Goal: Transaction & Acquisition: Purchase product/service

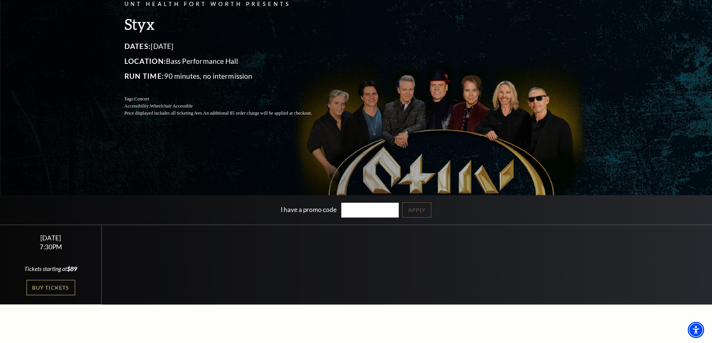
scroll to position [112, 0]
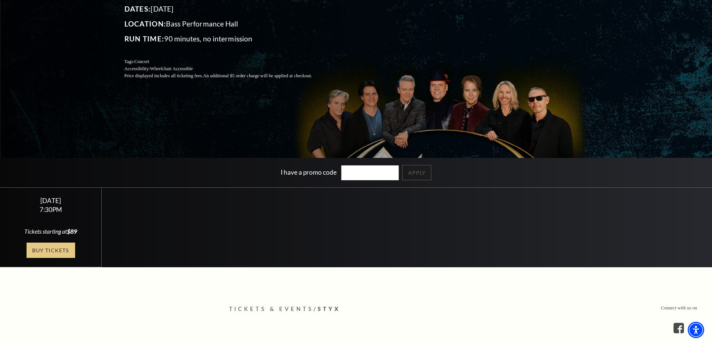
click at [55, 246] on link "Buy Tickets" at bounding box center [51, 250] width 49 height 15
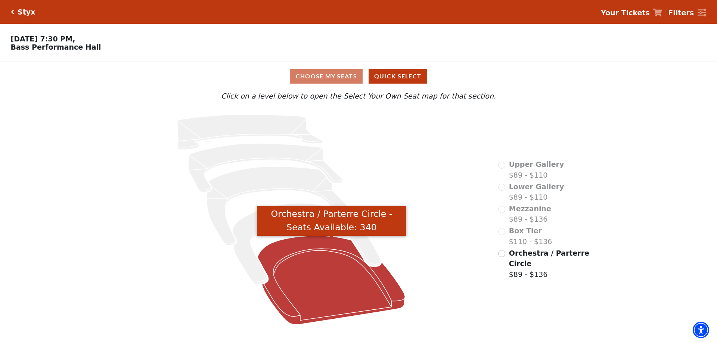
click at [317, 284] on icon "Orchestra / Parterre Circle - Seats Available: 340" at bounding box center [332, 280] width 148 height 89
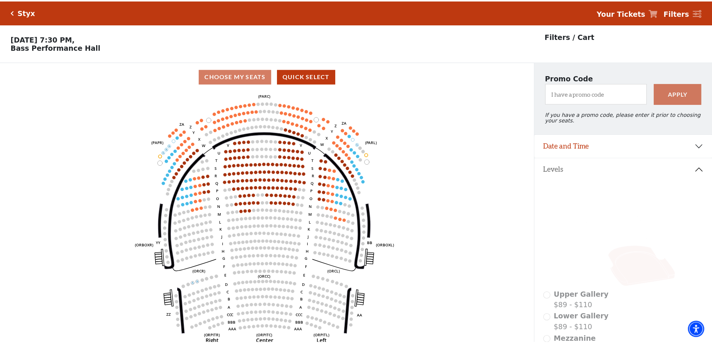
scroll to position [35, 0]
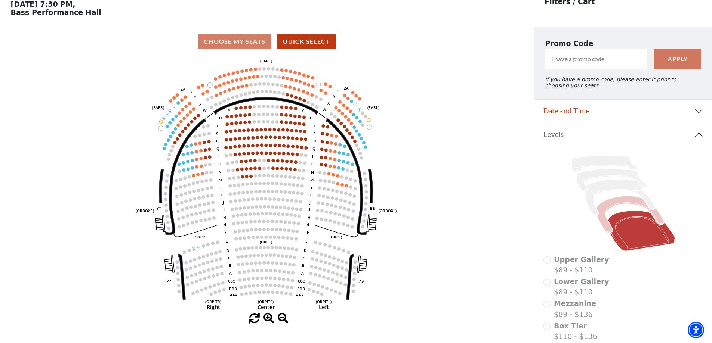
click at [617, 204] on icon at bounding box center [629, 214] width 67 height 37
click at [617, 210] on icon at bounding box center [629, 214] width 67 height 37
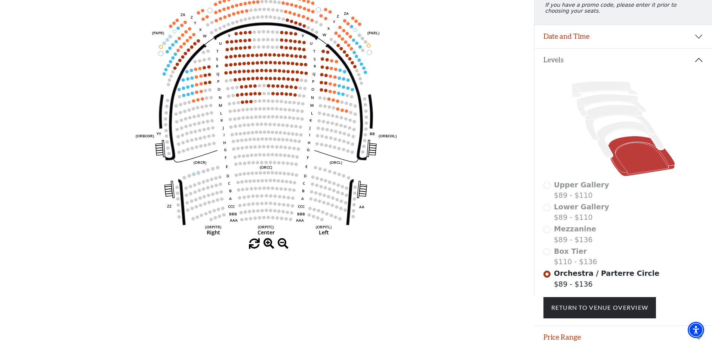
click at [548, 256] on div "Box Tier $110 - $136" at bounding box center [623, 256] width 160 height 21
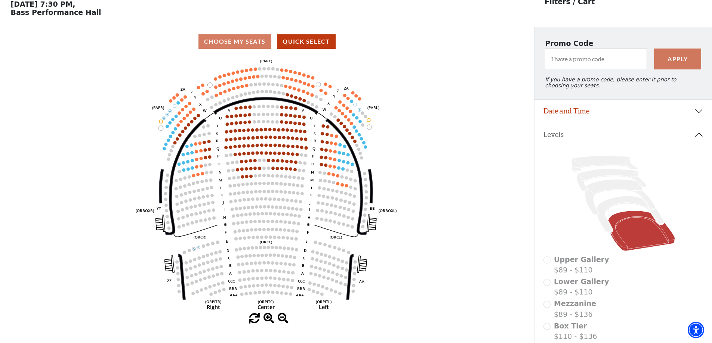
scroll to position [0, 0]
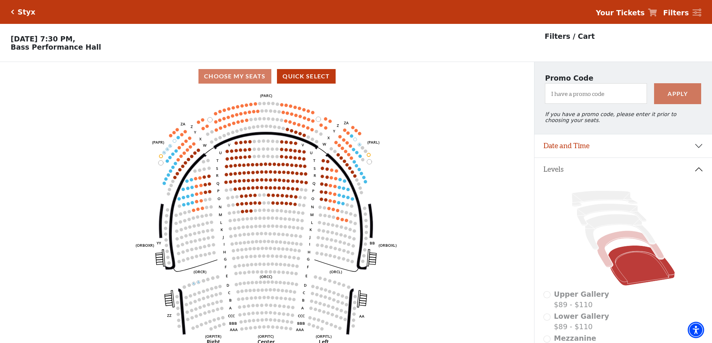
click at [620, 238] on icon at bounding box center [629, 249] width 67 height 37
click at [238, 77] on div "Choose My Seats Quick Select" at bounding box center [267, 76] width 534 height 15
click at [224, 79] on div "Choose My Seats Quick Select" at bounding box center [267, 76] width 534 height 15
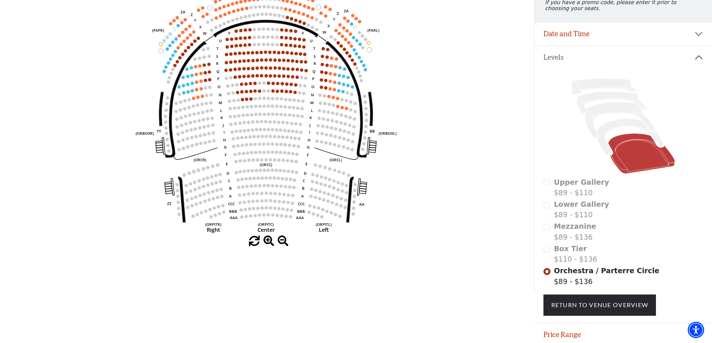
scroll to position [144, 0]
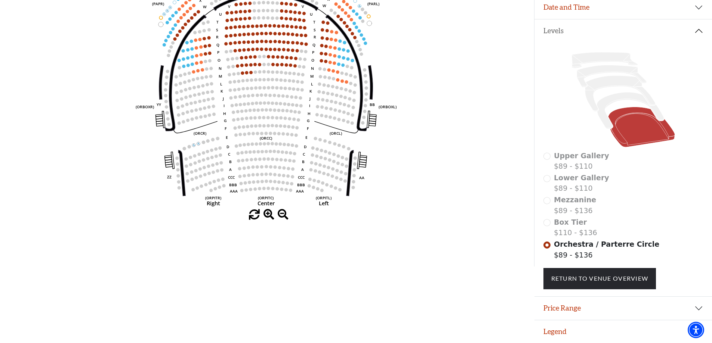
click at [546, 224] on div "Box Tier $110 - $136" at bounding box center [623, 227] width 160 height 21
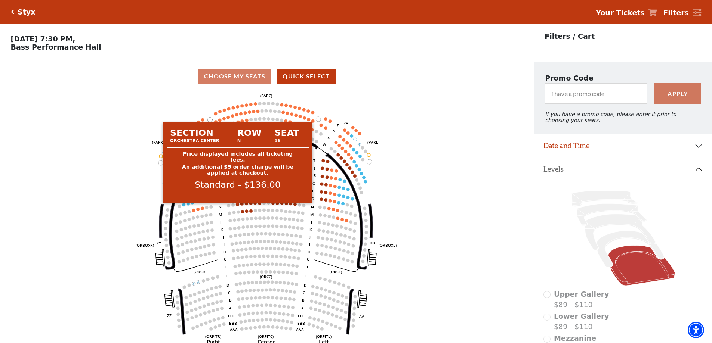
click at [237, 206] on circle at bounding box center [237, 204] width 3 height 3
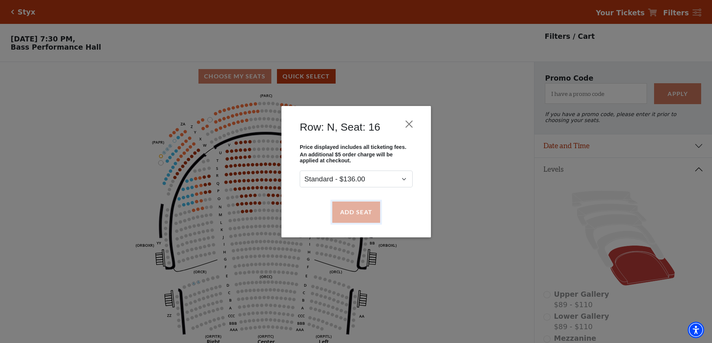
click at [345, 210] on button "Add Seat" at bounding box center [356, 212] width 48 height 21
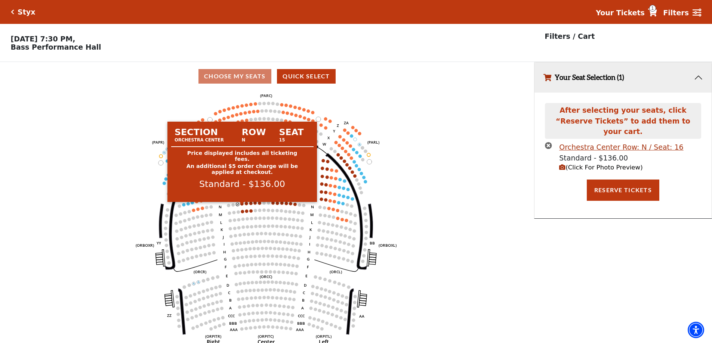
click at [242, 205] on circle at bounding box center [241, 203] width 3 height 3
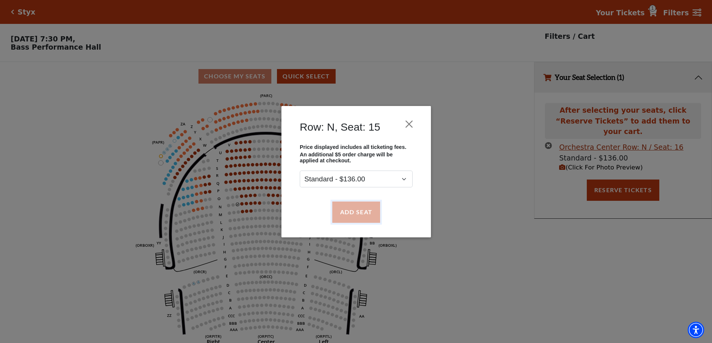
click at [348, 213] on button "Add Seat" at bounding box center [356, 212] width 48 height 21
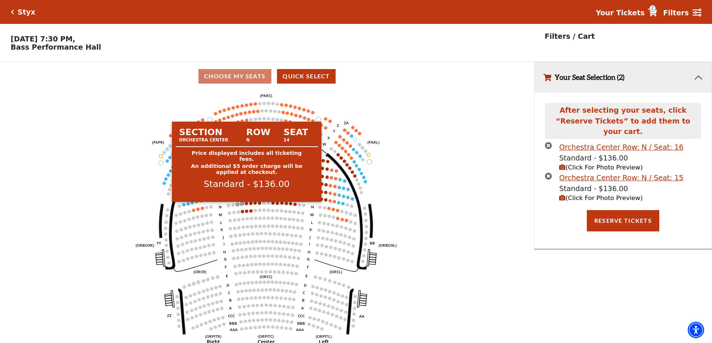
click at [247, 205] on circle at bounding box center [246, 203] width 3 height 3
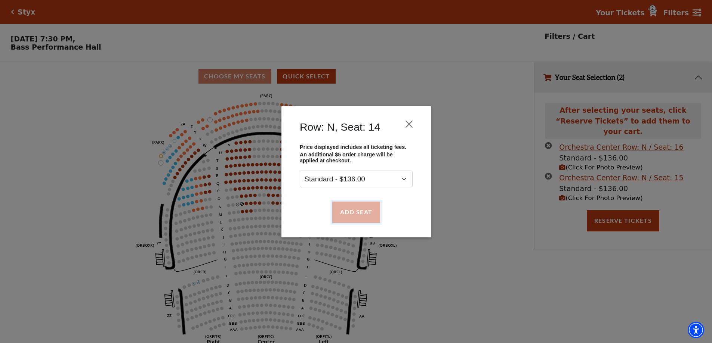
click at [349, 214] on button "Add Seat" at bounding box center [356, 212] width 48 height 21
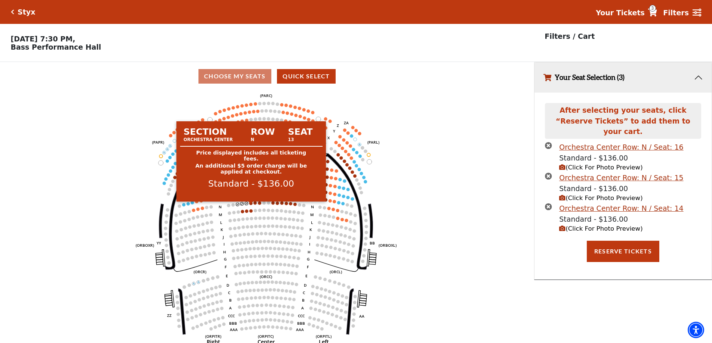
click at [250, 205] on circle at bounding box center [250, 203] width 3 height 3
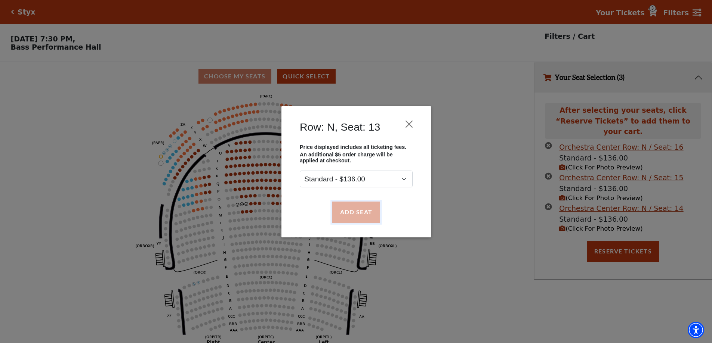
click at [350, 215] on button "Add Seat" at bounding box center [356, 212] width 48 height 21
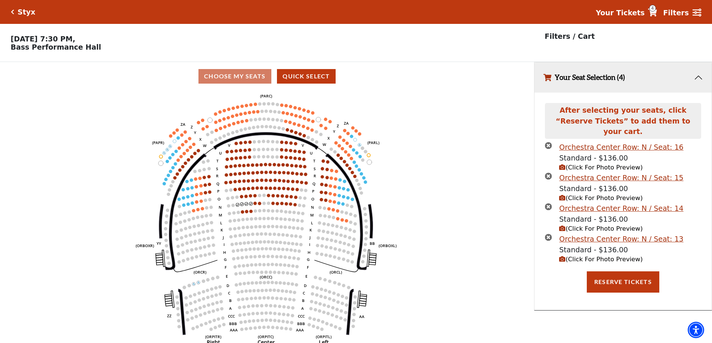
scroll to position [18, 0]
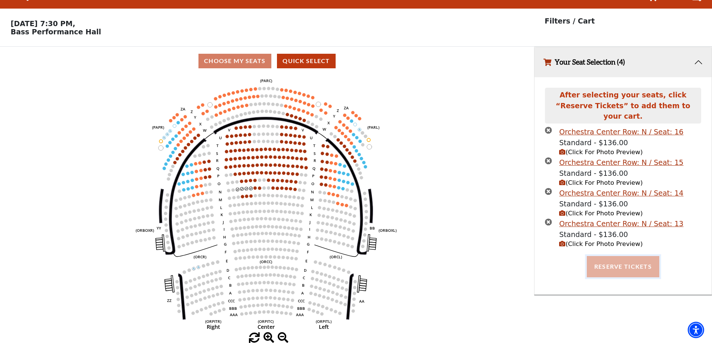
click at [619, 256] on button "Reserve Tickets" at bounding box center [622, 266] width 72 height 21
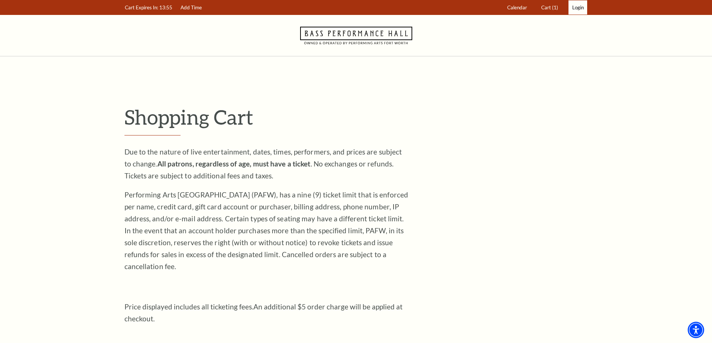
click at [575, 6] on span "Login" at bounding box center [578, 7] width 12 height 6
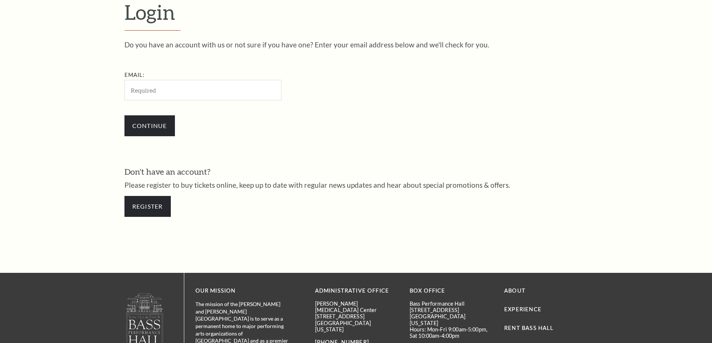
scroll to position [250, 0]
type input "shale@bass-net.com"
click at [165, 126] on input "Continue" at bounding box center [149, 125] width 50 height 21
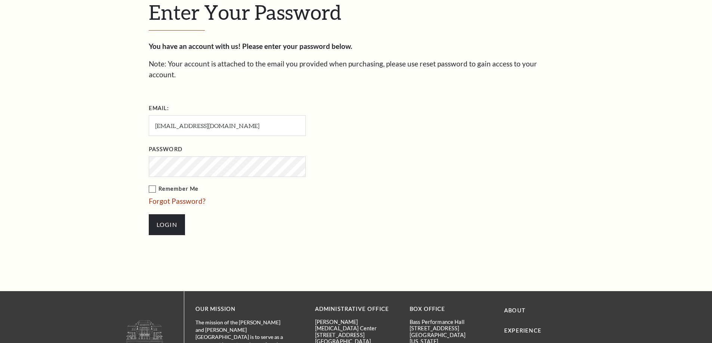
scroll to position [257, 0]
click at [149, 214] on input "Login" at bounding box center [167, 224] width 36 height 21
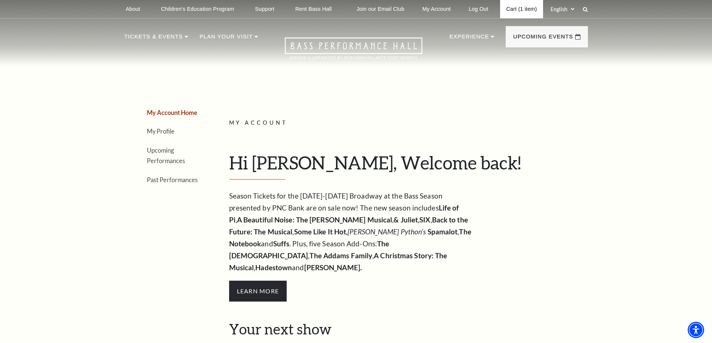
click at [520, 6] on link "Cart (1 item)" at bounding box center [521, 9] width 43 height 18
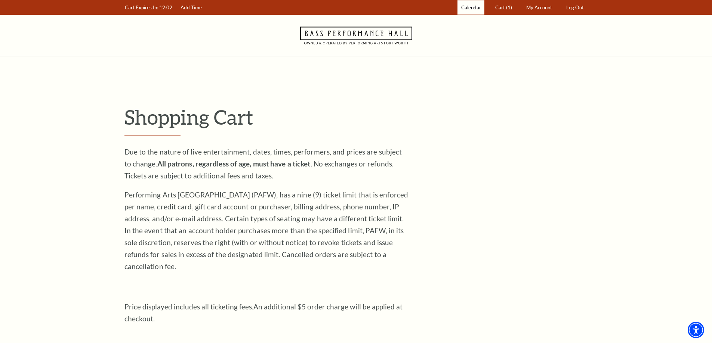
click at [472, 6] on span "Calendar" at bounding box center [471, 7] width 20 height 6
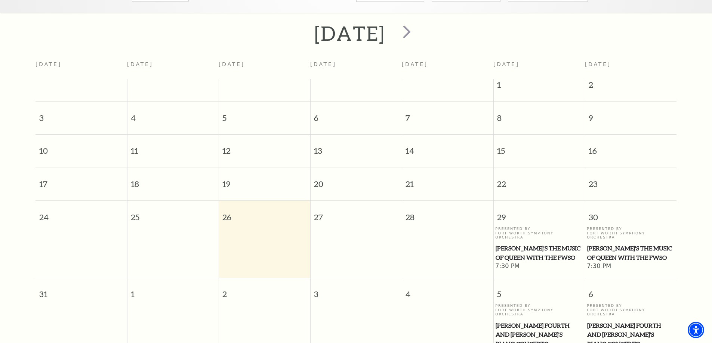
scroll to position [45, 0]
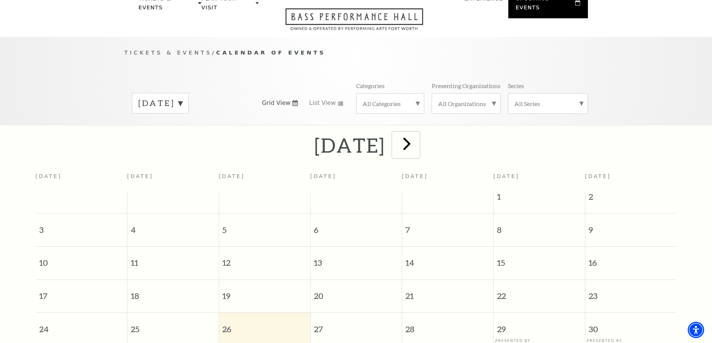
click at [417, 133] on span "next" at bounding box center [406, 143] width 21 height 21
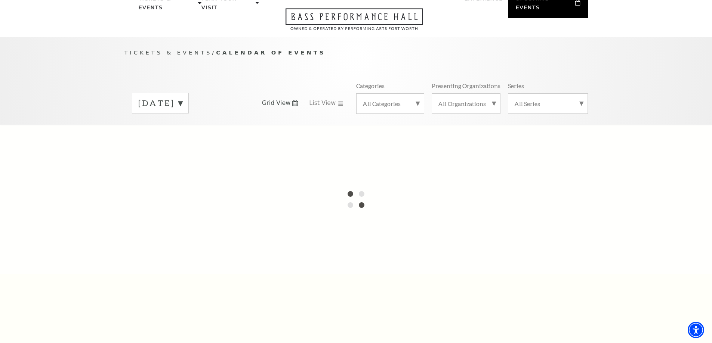
scroll to position [66, 0]
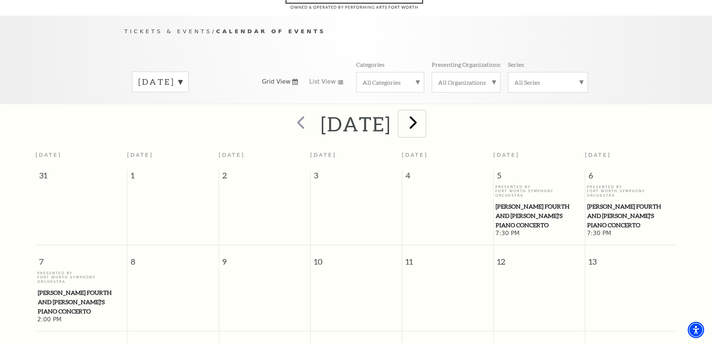
click at [424, 112] on span "next" at bounding box center [412, 122] width 21 height 21
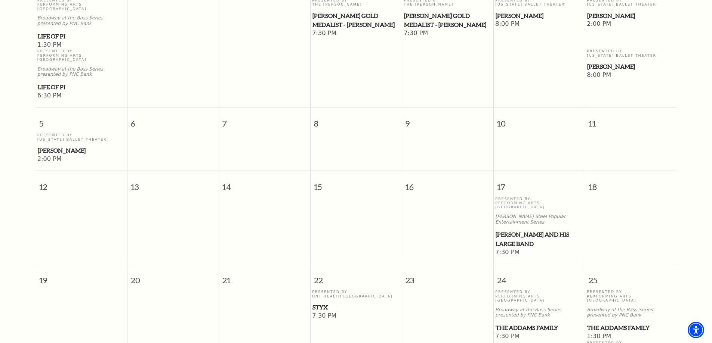
scroll to position [290, 0]
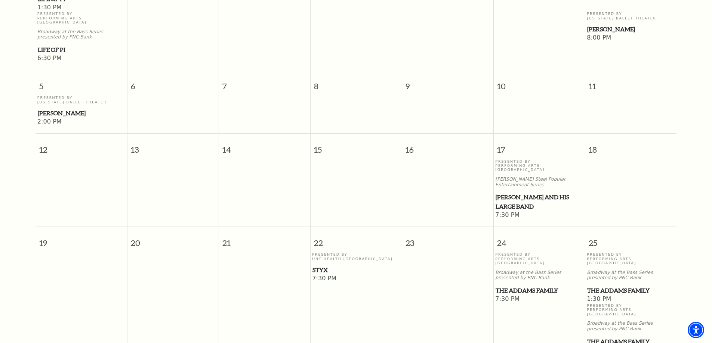
click at [321, 266] on span "Styx" at bounding box center [355, 270] width 87 height 9
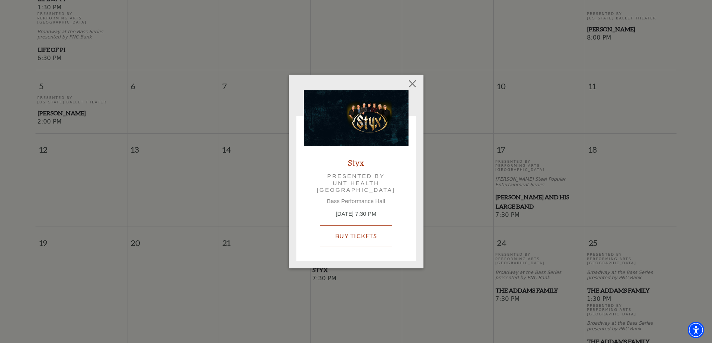
click at [361, 233] on link "Buy Tickets" at bounding box center [356, 236] width 72 height 21
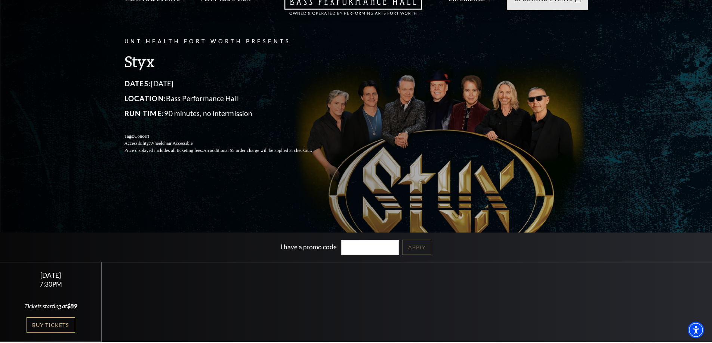
scroll to position [75, 0]
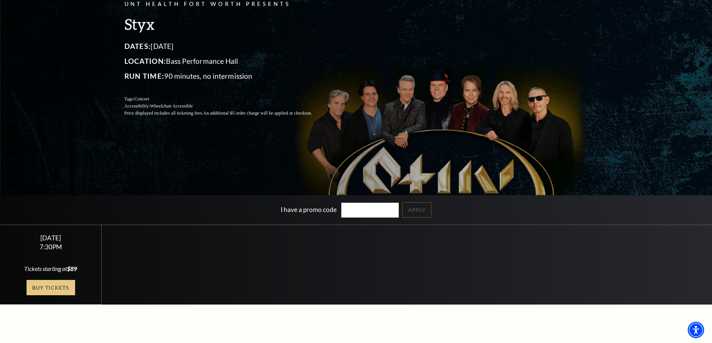
click at [53, 287] on link "Buy Tickets" at bounding box center [51, 287] width 49 height 15
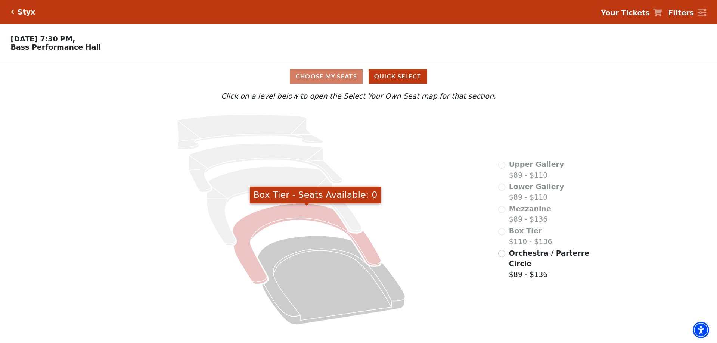
click at [258, 219] on icon "Box Tier - Seats Available: 0" at bounding box center [307, 244] width 149 height 81
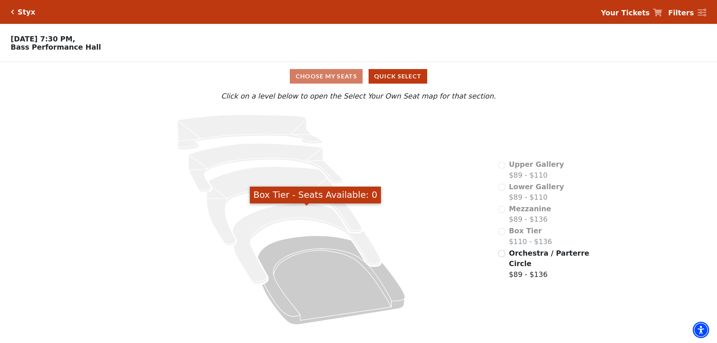
click at [341, 76] on div "Choose My Seats Quick Select" at bounding box center [359, 76] width 538 height 15
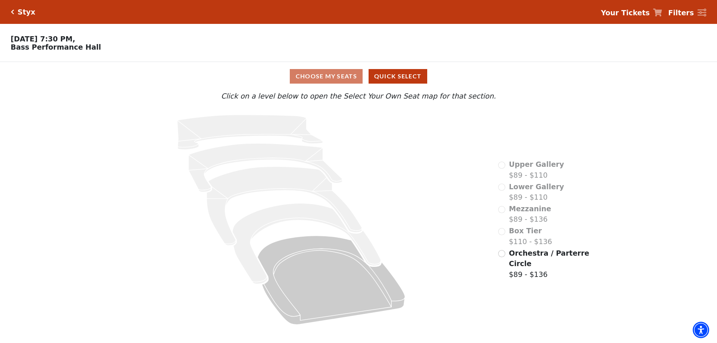
click at [332, 80] on div "Choose My Seats Quick Select" at bounding box center [359, 76] width 538 height 15
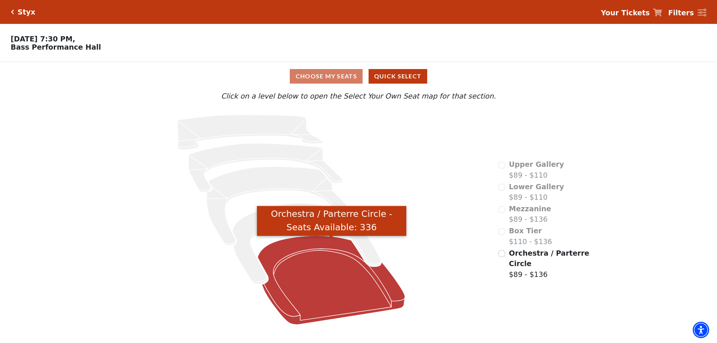
click at [338, 276] on icon "Orchestra / Parterre Circle - Seats Available: 336" at bounding box center [332, 280] width 148 height 89
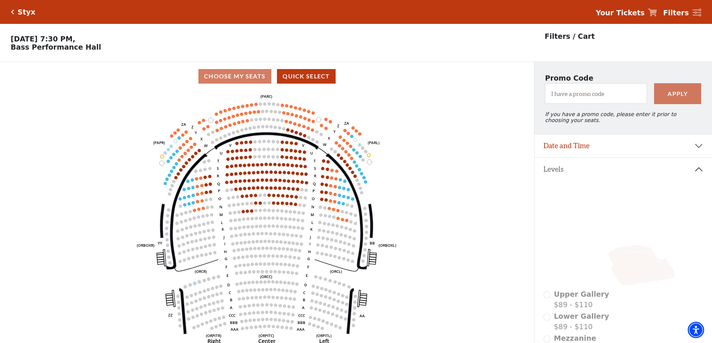
click at [655, 12] on icon at bounding box center [652, 13] width 9 height 8
click at [15, 13] on div "Styx" at bounding box center [24, 12] width 21 height 9
click at [12, 9] on div "Styx" at bounding box center [23, 12] width 25 height 9
click at [21, 13] on h5 "Styx" at bounding box center [27, 12] width 18 height 9
click at [651, 11] on link "Your Tickets" at bounding box center [625, 12] width 61 height 11
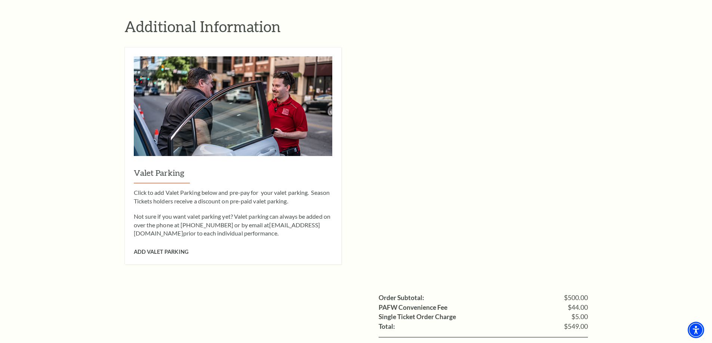
scroll to position [635, 0]
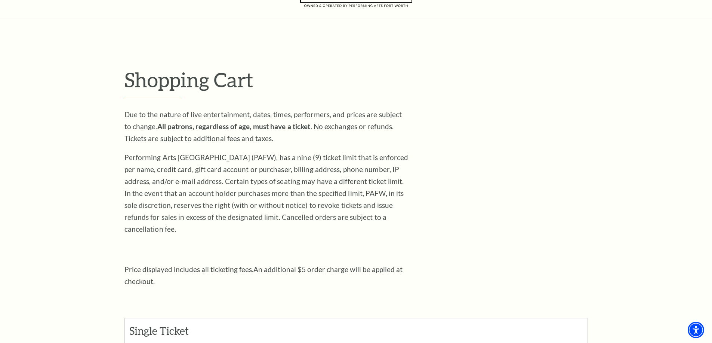
scroll to position [0, 0]
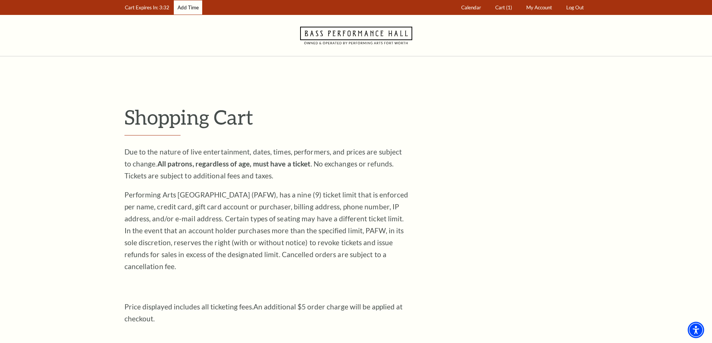
click at [189, 5] on link "Add Time" at bounding box center [188, 7] width 28 height 15
click at [188, 6] on link "Add Time" at bounding box center [191, 7] width 28 height 15
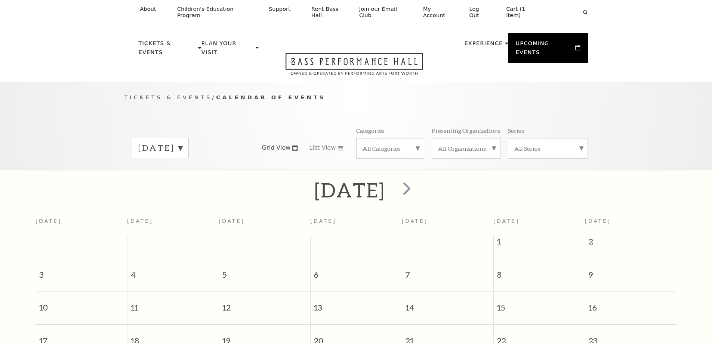
scroll to position [66, 0]
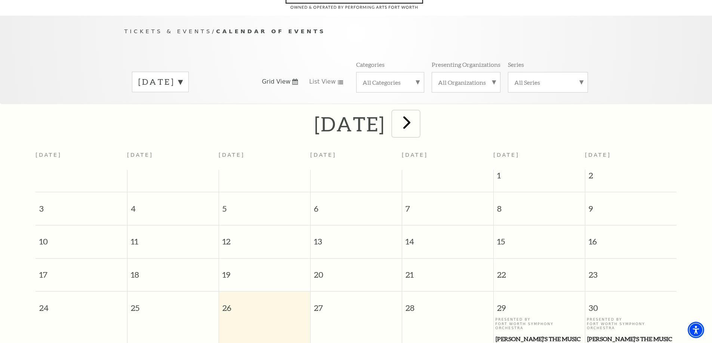
click at [417, 112] on span "next" at bounding box center [406, 122] width 21 height 21
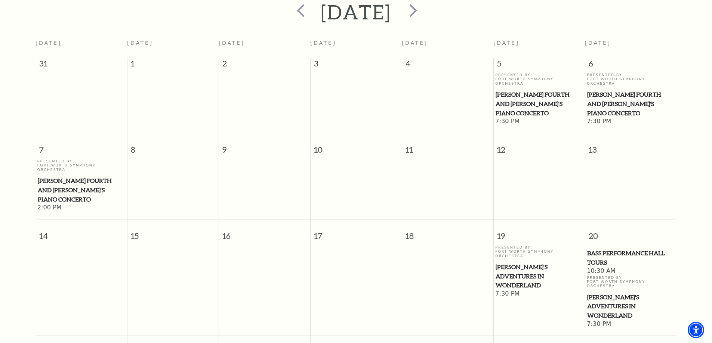
scroll to position [29, 0]
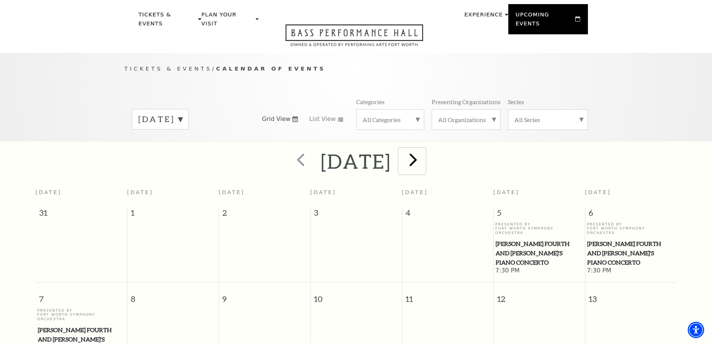
click at [424, 149] on span "next" at bounding box center [412, 159] width 21 height 21
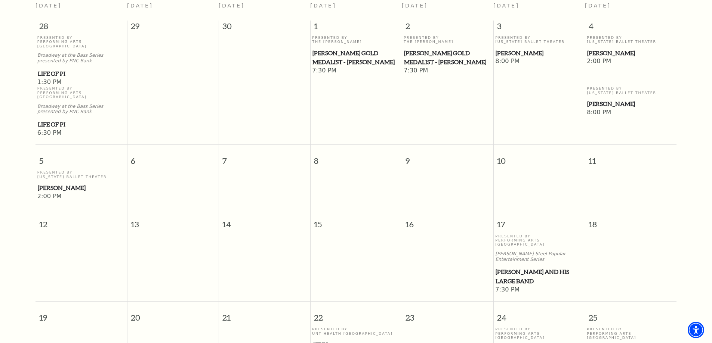
scroll to position [290, 0]
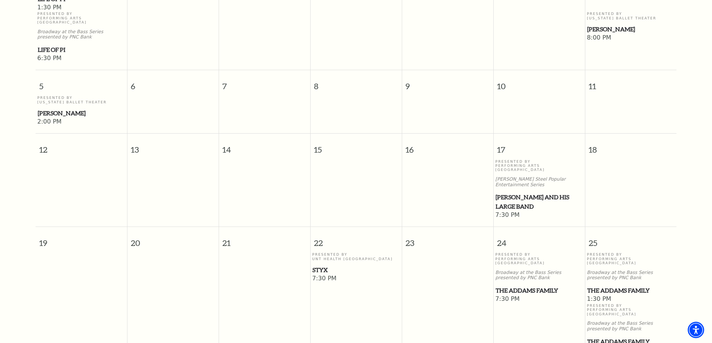
click at [316, 266] on span "Styx" at bounding box center [355, 270] width 87 height 9
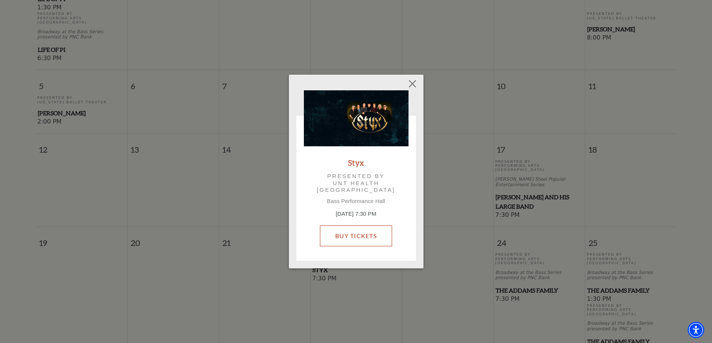
click at [335, 226] on link "Buy Tickets" at bounding box center [356, 236] width 72 height 21
click at [356, 232] on link "Buy Tickets" at bounding box center [356, 236] width 72 height 21
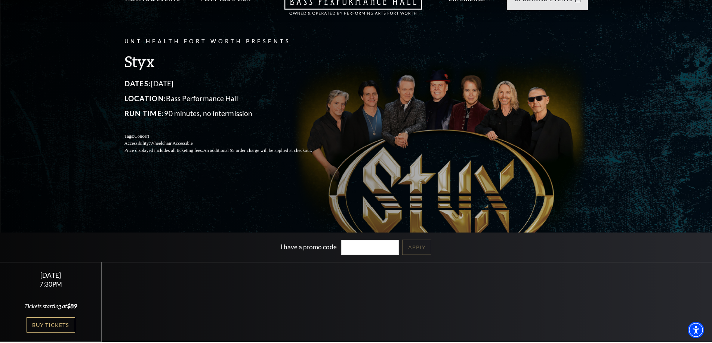
scroll to position [112, 0]
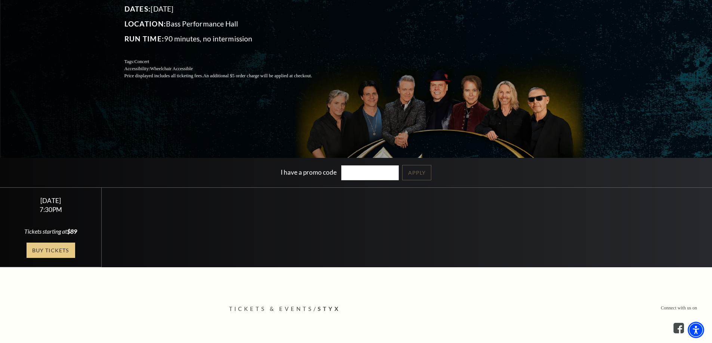
click at [51, 250] on link "Buy Tickets" at bounding box center [51, 250] width 49 height 15
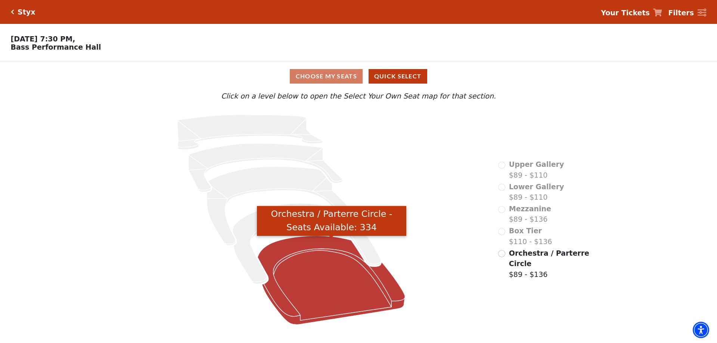
click at [307, 289] on icon "Orchestra / Parterre Circle - Seats Available: 334" at bounding box center [332, 280] width 148 height 89
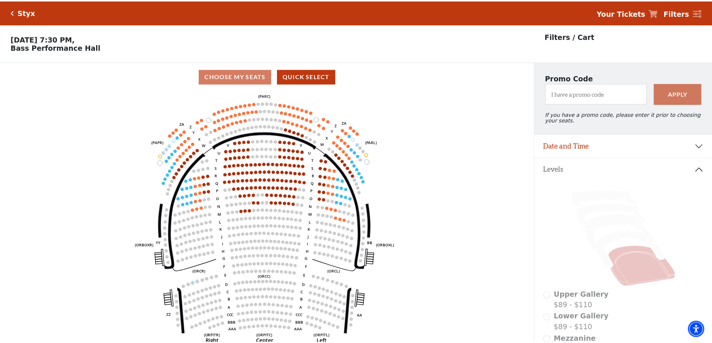
scroll to position [35, 0]
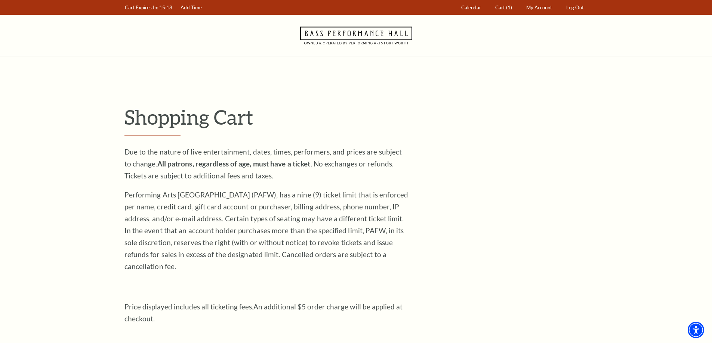
click at [501, 5] on span "Cart" at bounding box center [500, 7] width 10 height 6
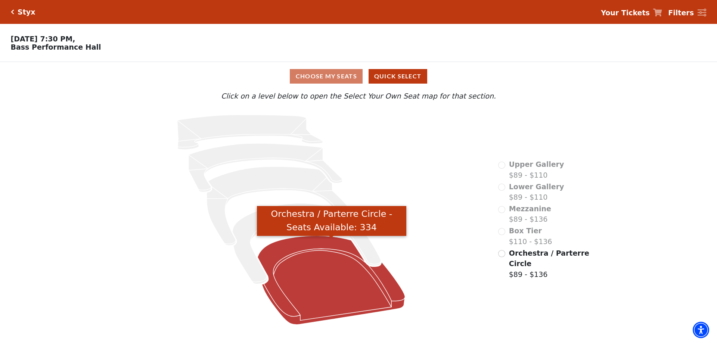
click at [327, 284] on icon "Orchestra / Parterre Circle - Seats Available: 334" at bounding box center [332, 280] width 148 height 89
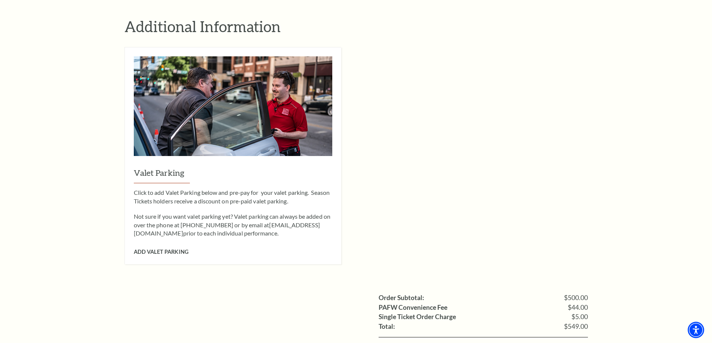
scroll to position [672, 0]
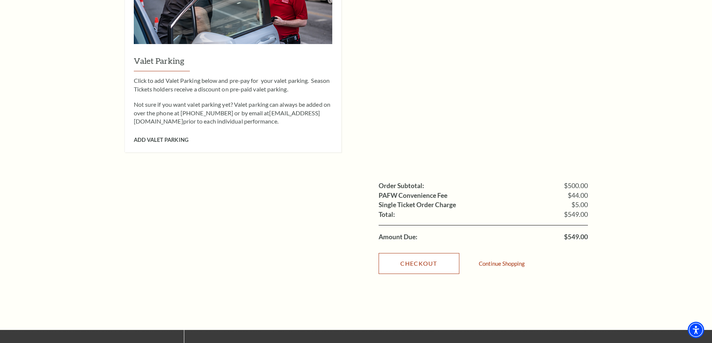
click at [427, 253] on link "Checkout" at bounding box center [418, 263] width 81 height 21
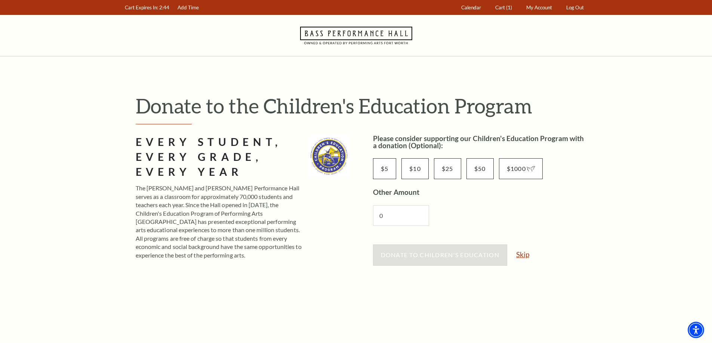
click at [520, 254] on link "Skip" at bounding box center [522, 254] width 13 height 7
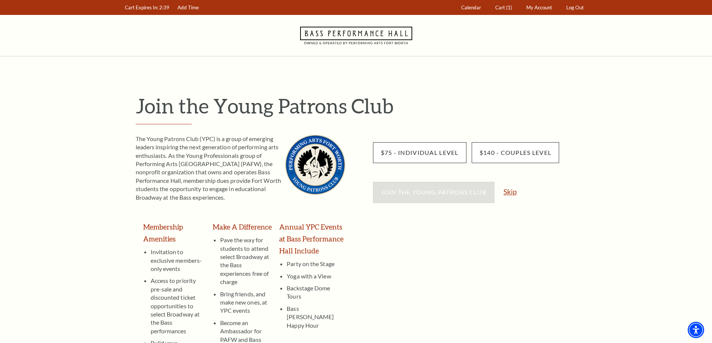
click at [514, 193] on link "Skip" at bounding box center [509, 191] width 13 height 7
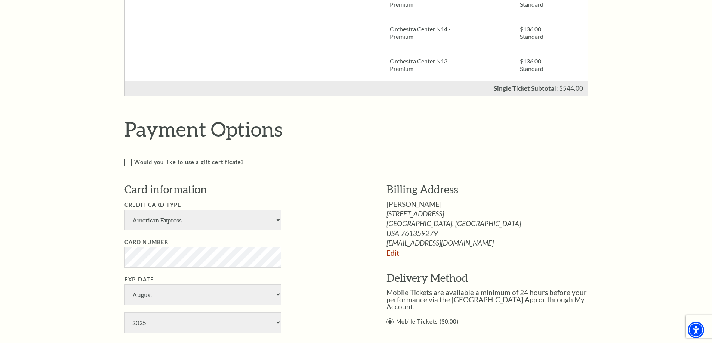
scroll to position [374, 0]
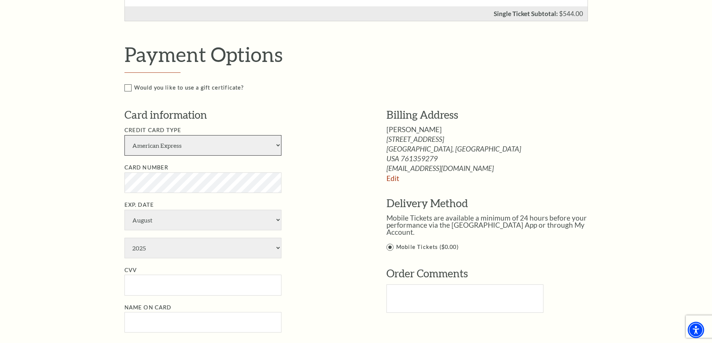
click at [165, 140] on select "American Express Visa Master Card Discover" at bounding box center [202, 145] width 157 height 21
select select "25"
click at [124, 135] on select "American Express Visa Master Card Discover" at bounding box center [202, 145] width 157 height 21
click at [172, 222] on select "January February March April May June July August September October November De…" at bounding box center [202, 220] width 157 height 21
select select "2"
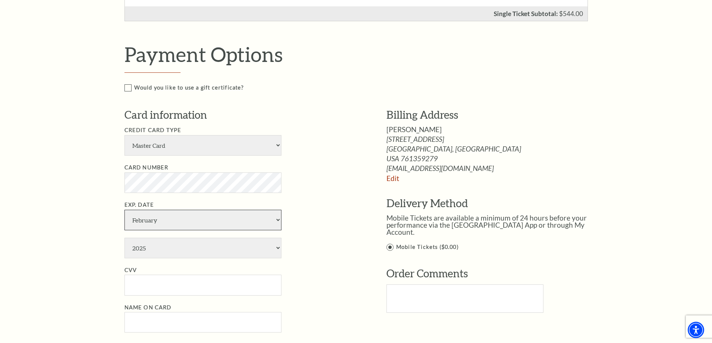
click at [124, 210] on select "January February March April May June July August September October November De…" at bounding box center [202, 220] width 157 height 21
click at [155, 250] on select "2025 2026 2027 2028 2029 2030 2031 2032 2033 2034" at bounding box center [202, 248] width 157 height 21
select select "2028"
click at [124, 238] on select "2025 2026 2027 2028 2029 2030 2031 2032 2033 2034" at bounding box center [202, 248] width 157 height 21
click at [161, 281] on input "CVV" at bounding box center [202, 285] width 157 height 21
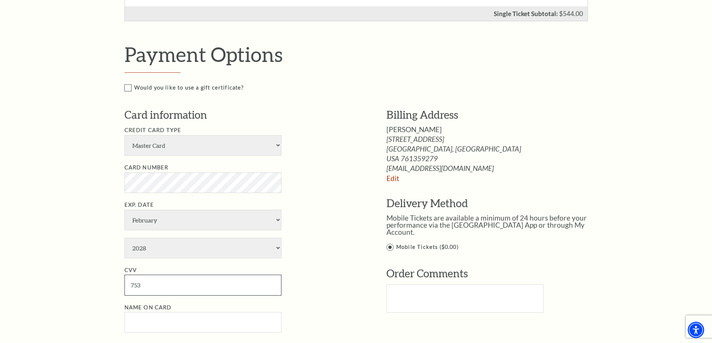
type input "753"
click at [157, 325] on input "Name on Card" at bounding box center [202, 322] width 157 height 21
type input "Suzanne Hale"
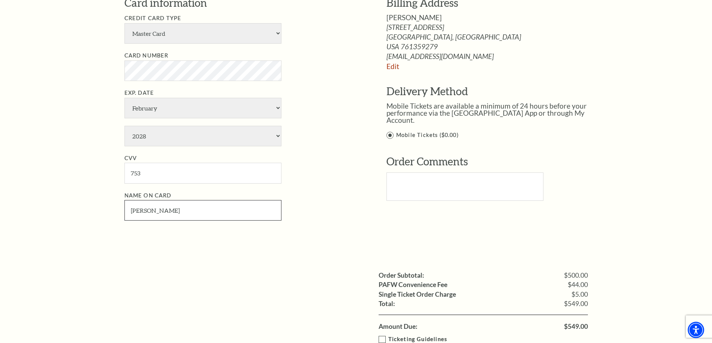
scroll to position [635, 0]
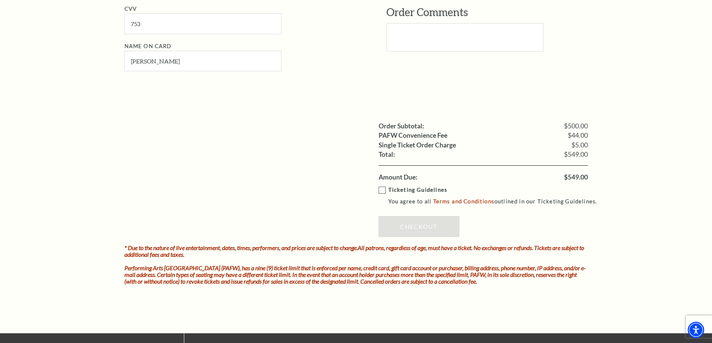
drag, startPoint x: 384, startPoint y: 191, endPoint x: 387, endPoint y: 202, distance: 12.1
click at [384, 191] on label "Ticketing Guidelines You agree to all Terms and Conditions outlined in our Tick…" at bounding box center [490, 196] width 225 height 21
click at [0, 0] on input "Ticketing Guidelines You agree to all Terms and Conditions outlined in our Tick…" at bounding box center [0, 0] width 0 height 0
click at [402, 225] on link "Checkout" at bounding box center [418, 226] width 81 height 21
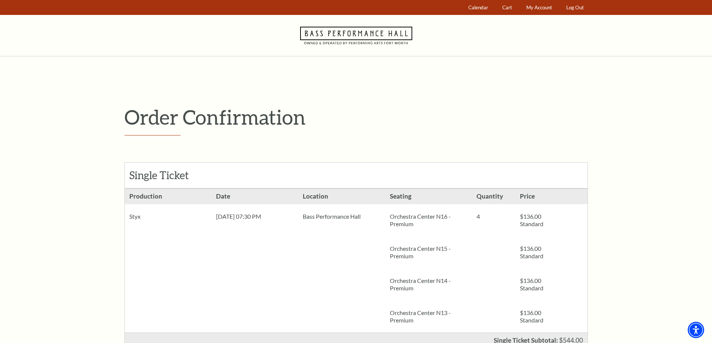
scroll to position [187, 0]
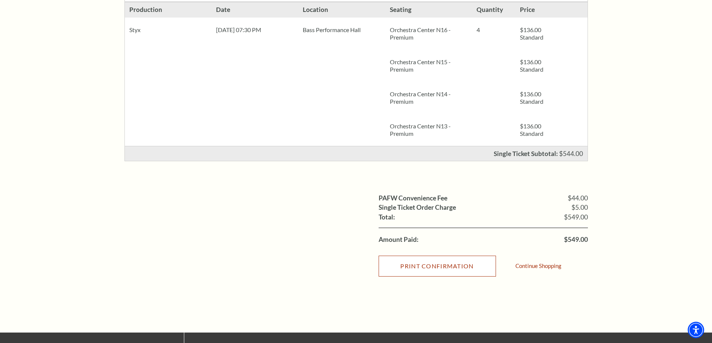
click at [437, 266] on input "Print Confirmation" at bounding box center [436, 266] width 117 height 21
